Goal: Task Accomplishment & Management: Use online tool/utility

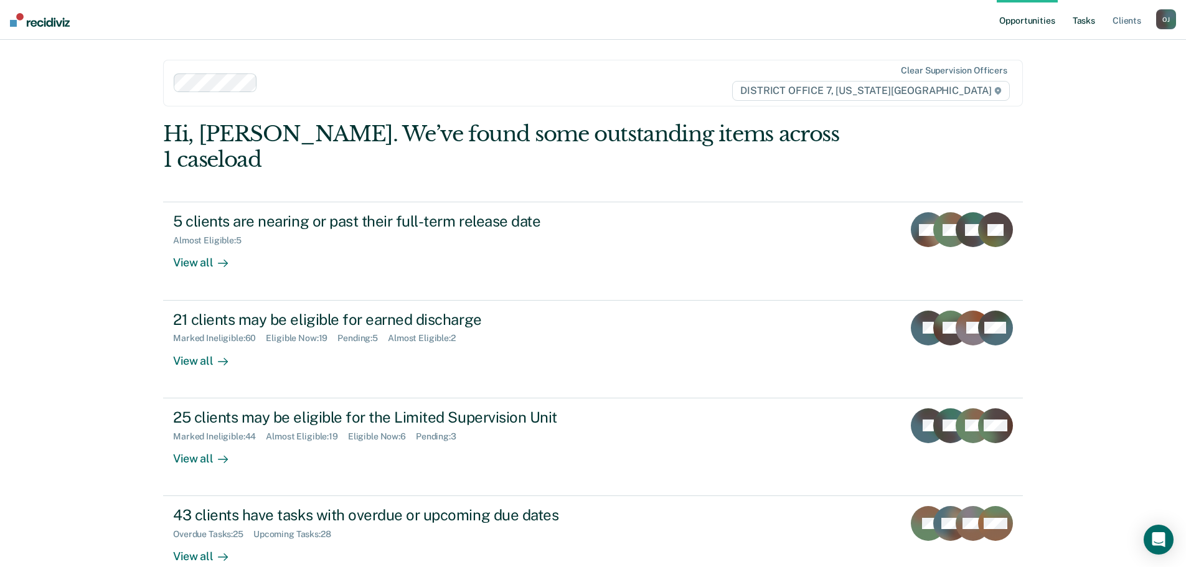
click at [1081, 24] on link "Tasks" at bounding box center [1083, 20] width 27 height 40
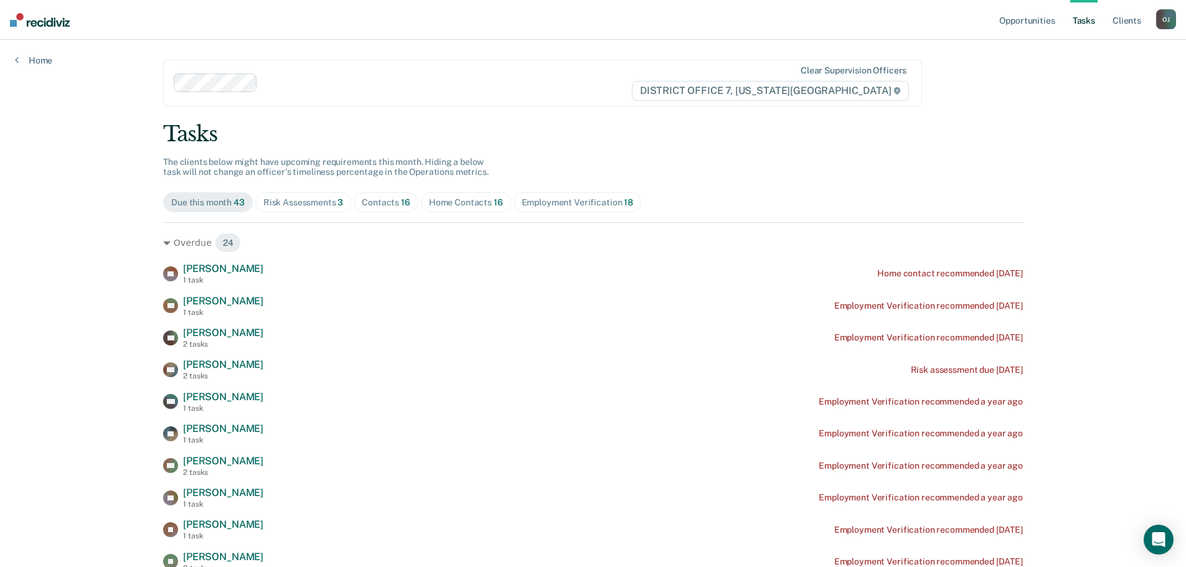
click at [385, 209] on span "Contacts 16" at bounding box center [386, 202] width 65 height 20
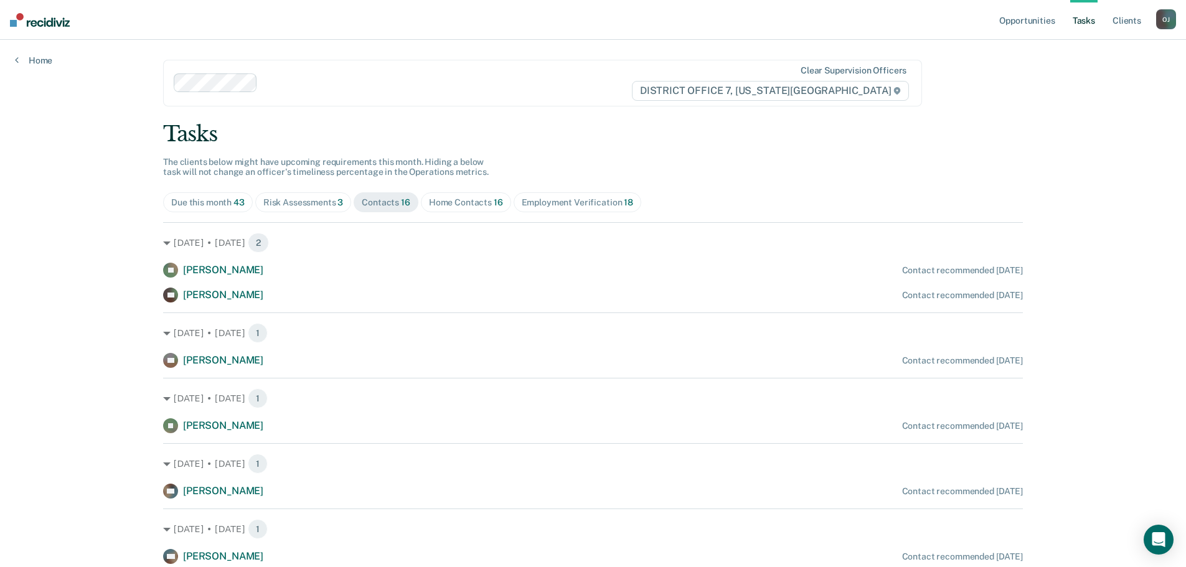
click at [286, 201] on div "Risk Assessments 3" at bounding box center [303, 202] width 80 height 11
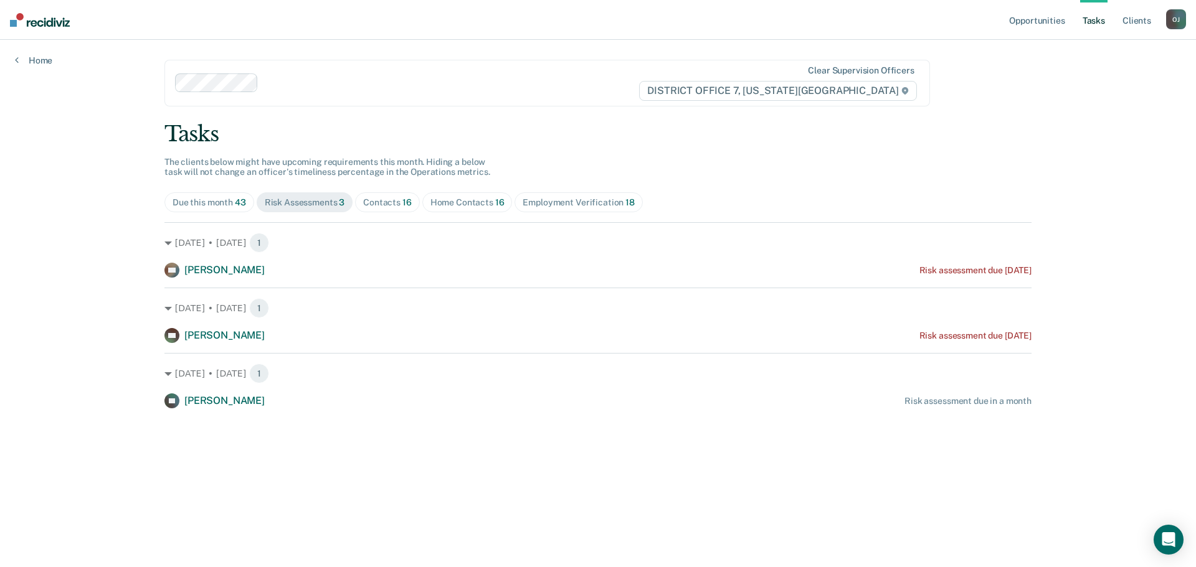
click at [389, 210] on span "Contacts 16" at bounding box center [387, 202] width 65 height 20
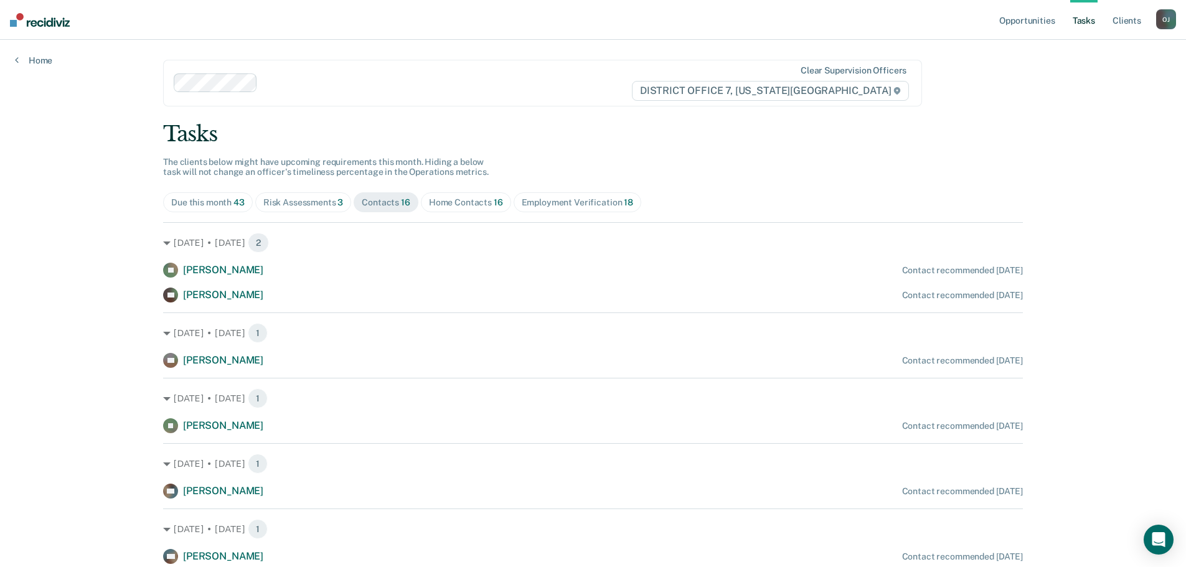
click at [453, 204] on div "Home Contacts 16" at bounding box center [466, 202] width 74 height 11
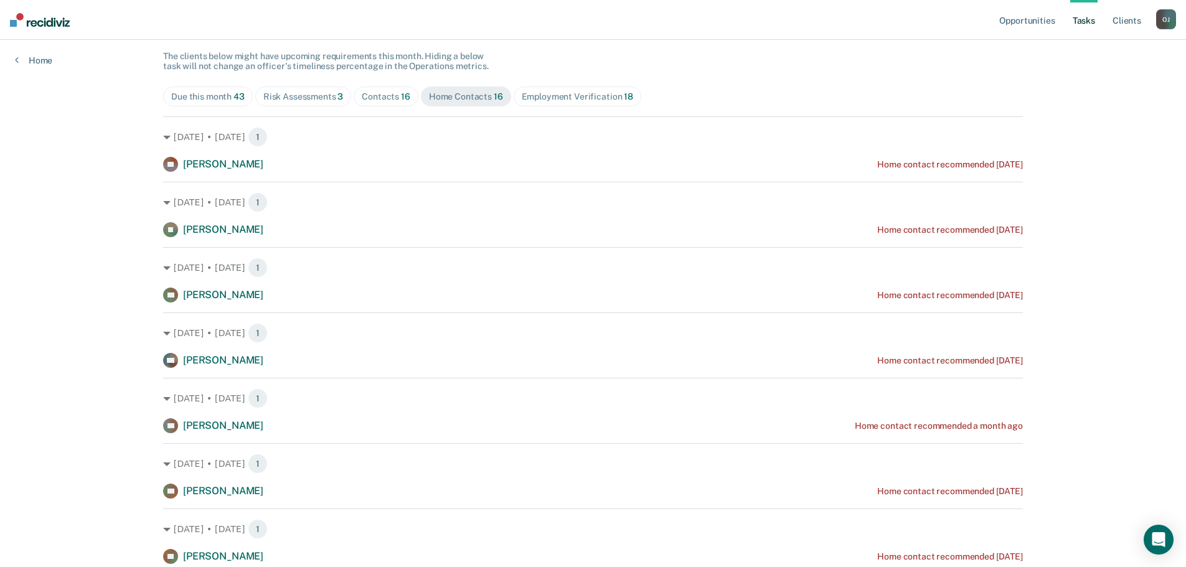
scroll to position [16, 0]
